Goal: Connect with others: Connect with others

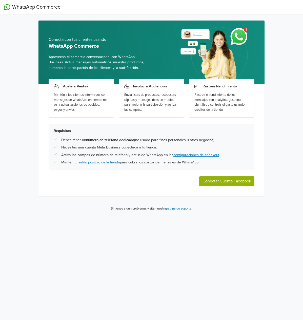
click at [155, 91] on div "Involucra Audiencias Envía listas de productos, respuestas rápidas y mensajes r…" at bounding box center [151, 98] width 65 height 39
click at [222, 184] on button "Conectar Cuenta Facebook" at bounding box center [226, 181] width 55 height 10
